Goal: Task Accomplishment & Management: Use online tool/utility

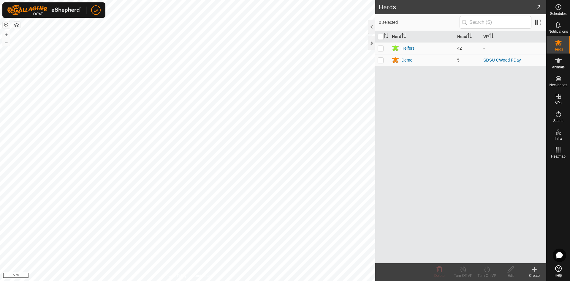
click at [383, 48] on p-checkbox at bounding box center [381, 48] width 6 height 5
checkbox input "true"
click at [563, 61] on es-animals-svg-icon at bounding box center [558, 61] width 11 height 10
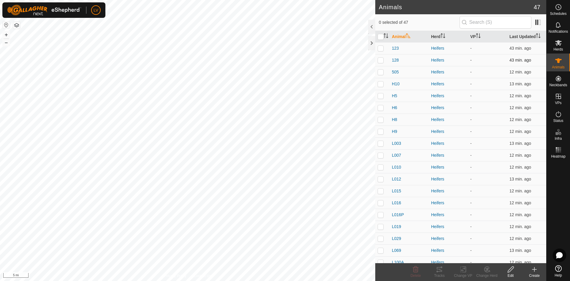
click at [380, 58] on p-checkbox at bounding box center [381, 60] width 6 height 5
checkbox input "true"
click at [381, 47] on p-checkbox at bounding box center [381, 48] width 6 height 5
click at [486, 267] on icon at bounding box center [486, 268] width 5 height 5
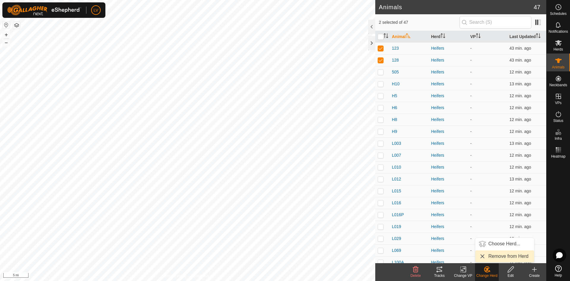
click at [489, 257] on link "Remove from Herd" at bounding box center [504, 256] width 59 height 12
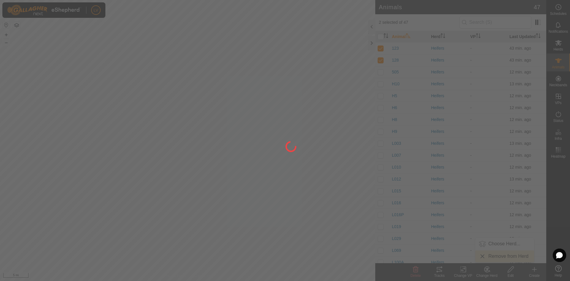
checkbox input "false"
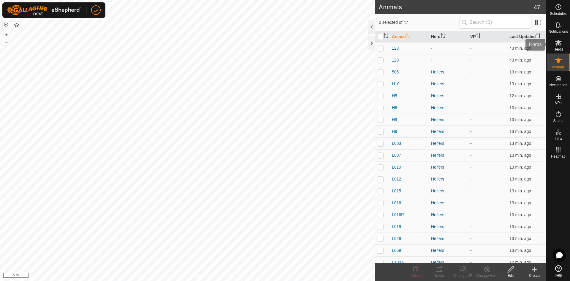
click at [561, 49] on span "Herds" at bounding box center [558, 50] width 10 height 4
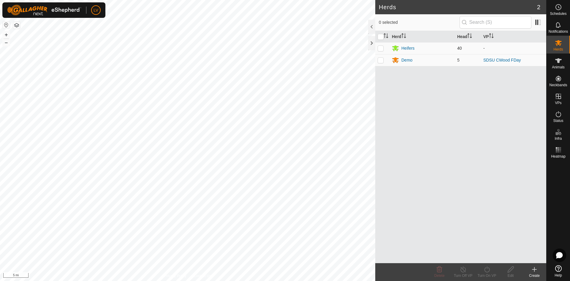
click at [380, 46] on p-checkbox at bounding box center [381, 48] width 6 height 5
checkbox input "true"
click at [487, 269] on icon at bounding box center [486, 268] width 7 height 7
click at [486, 252] on link "Now" at bounding box center [504, 256] width 59 height 12
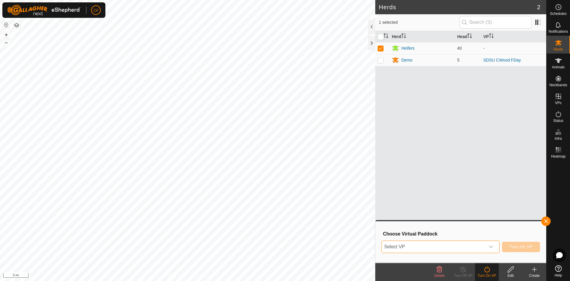
click at [466, 246] on span "Select VP" at bounding box center [433, 247] width 103 height 12
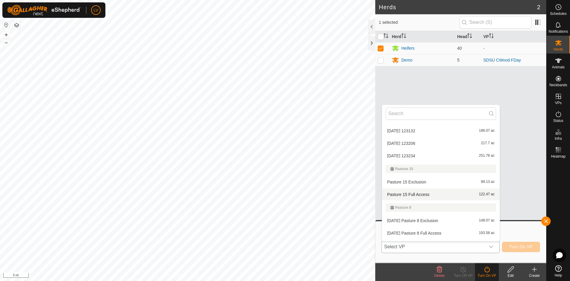
scroll to position [150, 0]
click at [414, 183] on li "Pasture 15 Exclusion 89.13 ac" at bounding box center [441, 181] width 118 height 12
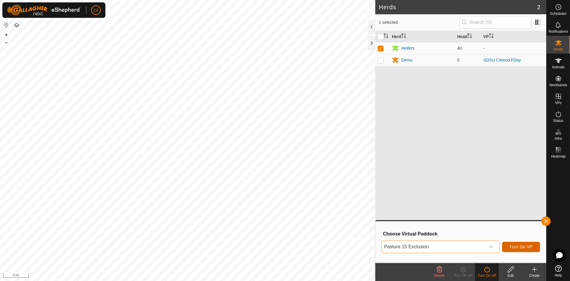
click at [511, 246] on span "Turn On VP" at bounding box center [521, 246] width 23 height 5
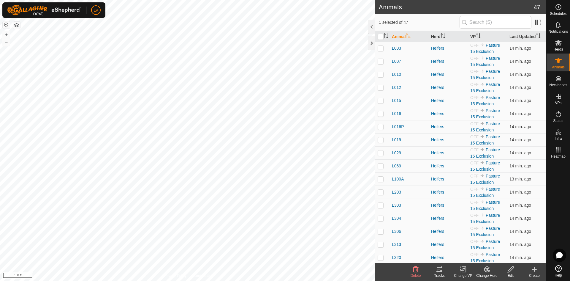
scroll to position [102, 0]
